Goal: Check status

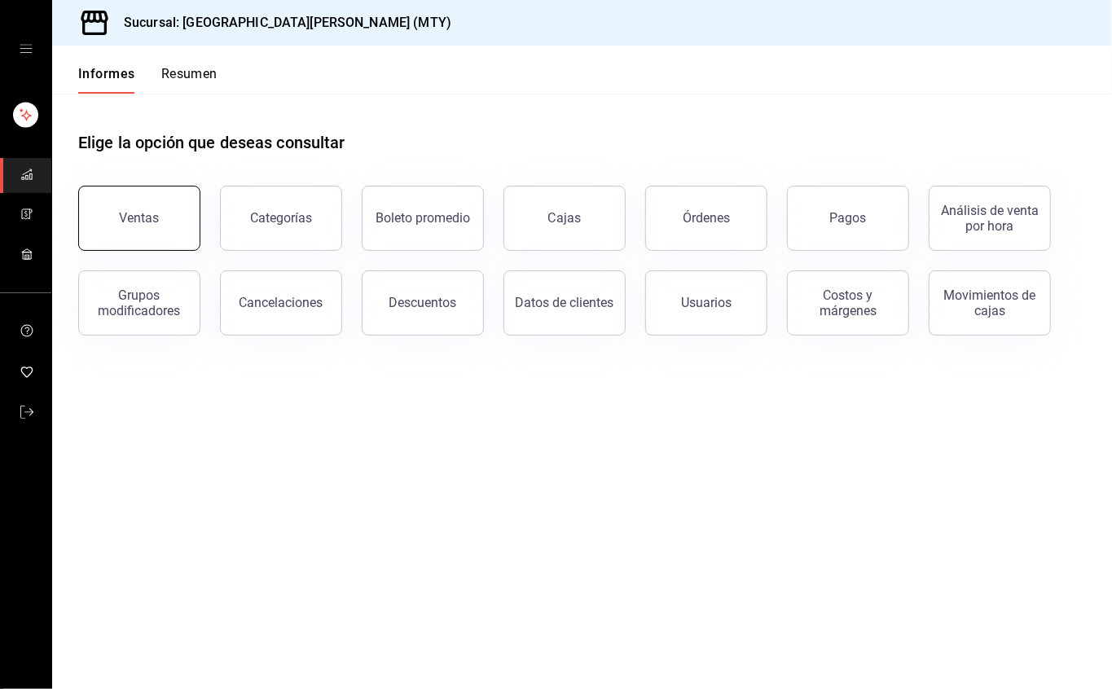
click at [140, 187] on button "Ventas" at bounding box center [139, 218] width 122 height 65
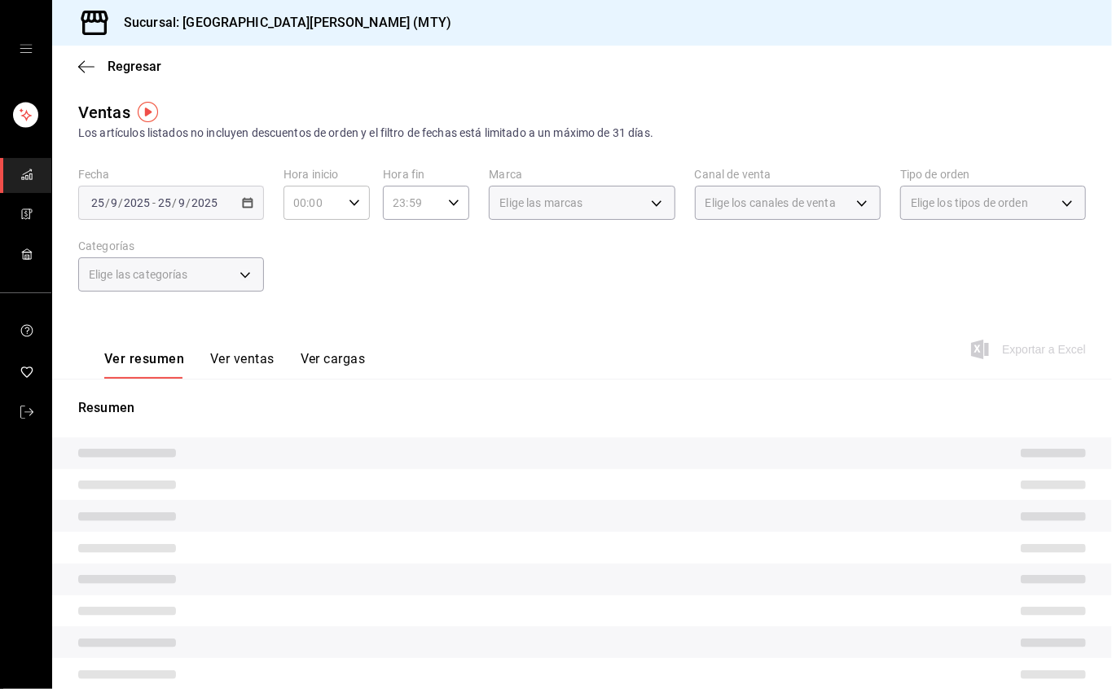
click at [422, 204] on input "23:59" at bounding box center [412, 202] width 59 height 33
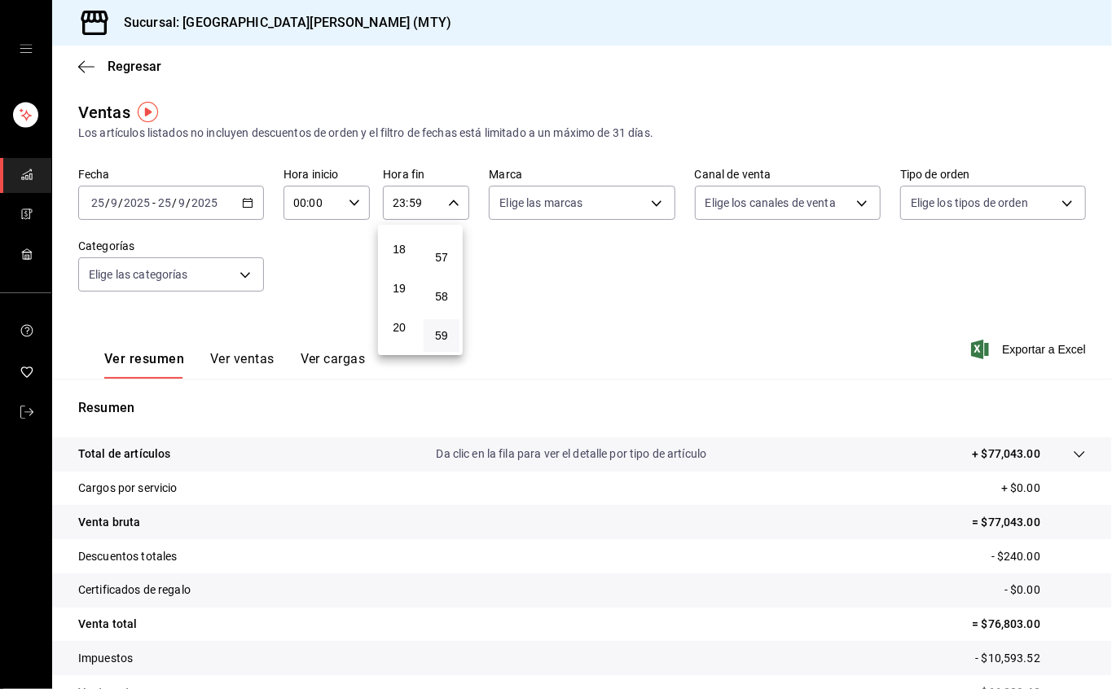
scroll to position [590, 0]
click at [406, 312] on span "17" at bounding box center [399, 318] width 16 height 13
type input "17:59"
click at [655, 256] on div at bounding box center [556, 344] width 1112 height 689
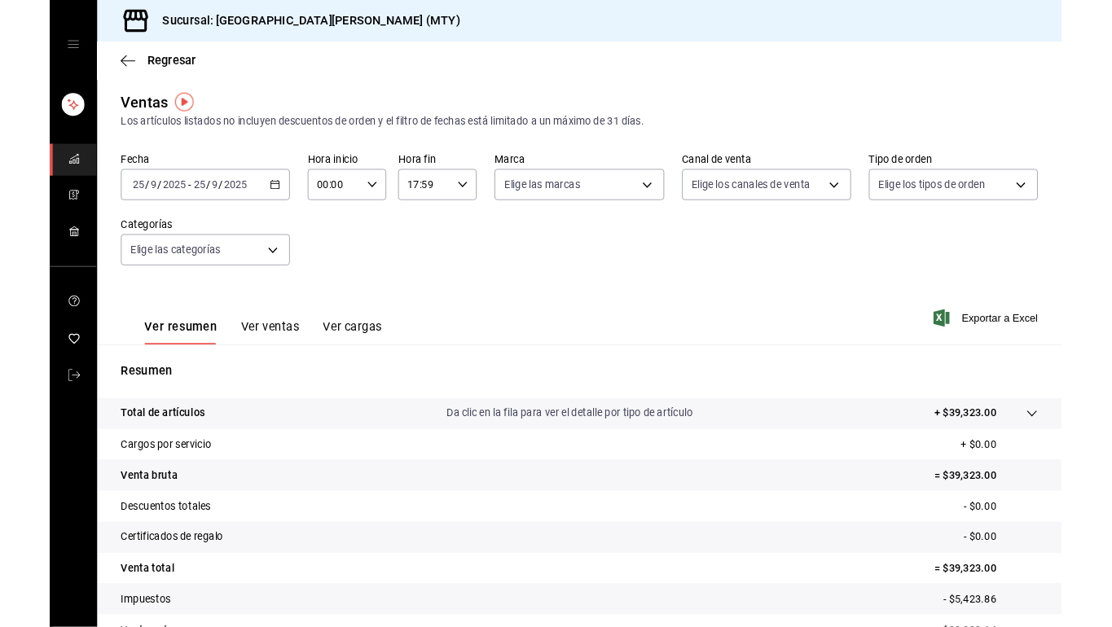
scroll to position [91, 0]
